Goal: Transaction & Acquisition: Purchase product/service

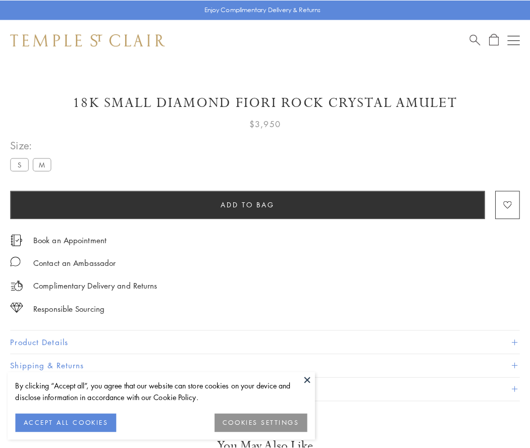
scroll to position [28, 0]
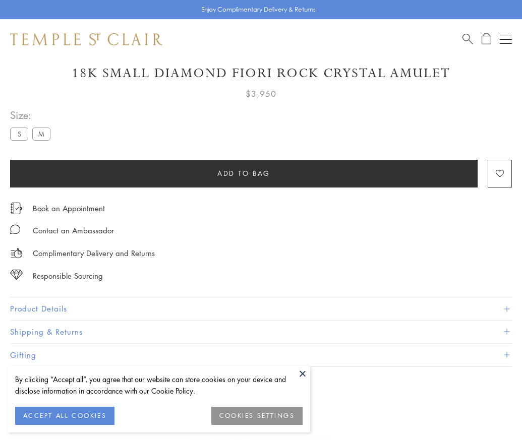
click at [244, 173] on span "Add to bag" at bounding box center [243, 173] width 53 height 11
